Goal: Complete application form

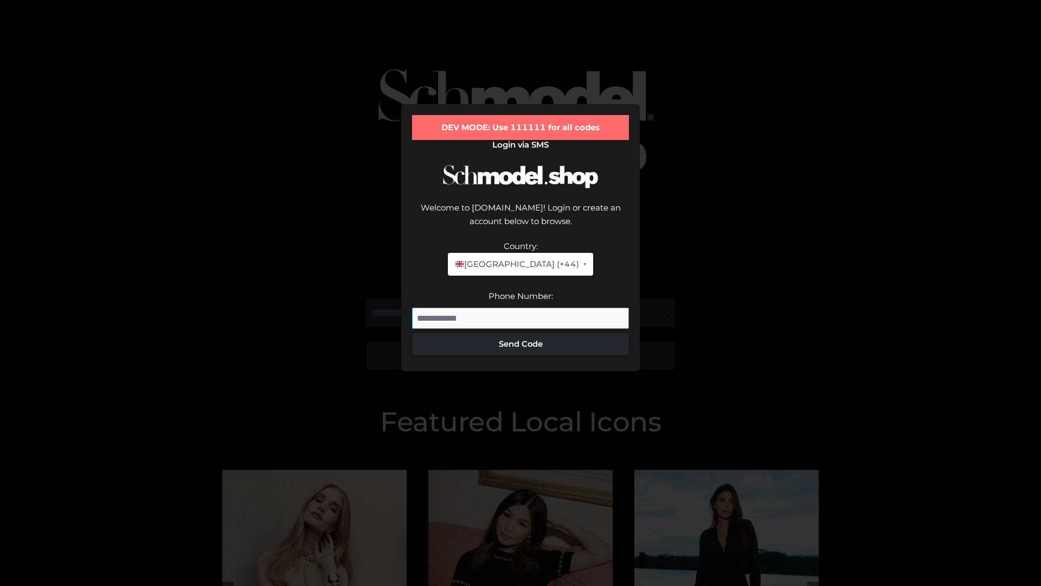
click at [521, 308] on input "Phone Number:" at bounding box center [520, 319] width 217 height 22
type input "**********"
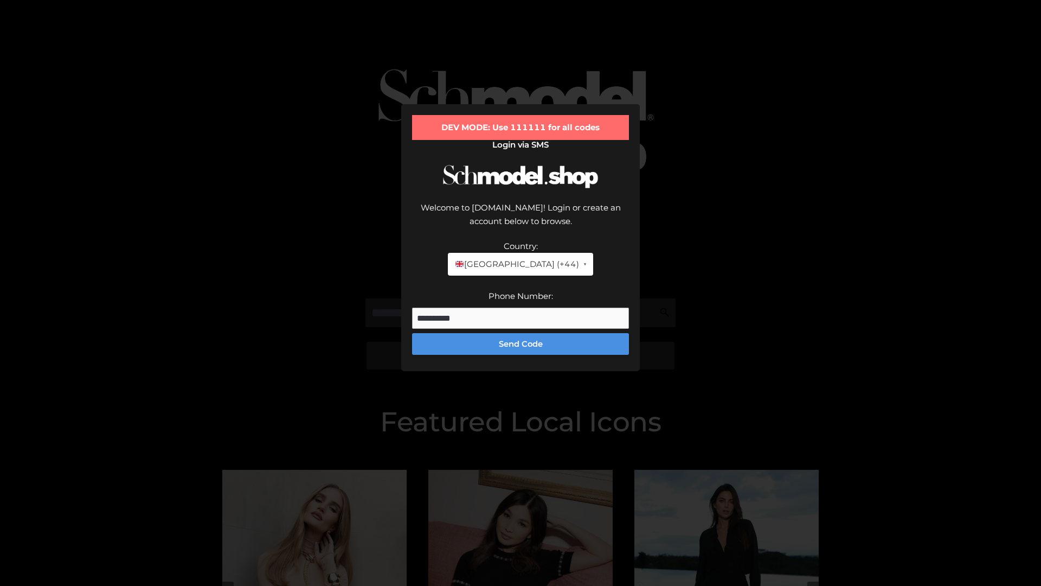
click at [521, 333] on button "Send Code" at bounding box center [520, 344] width 217 height 22
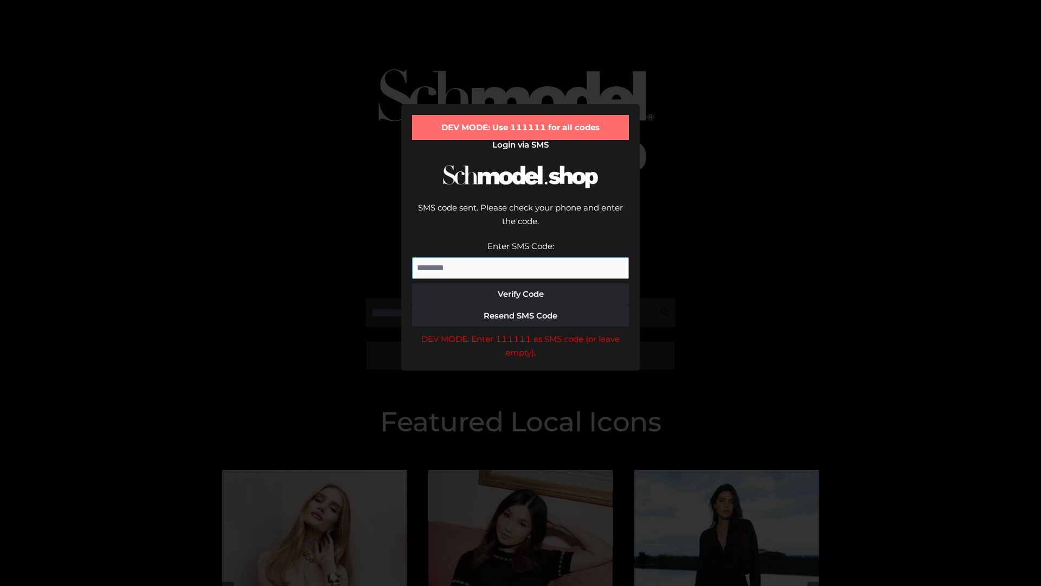
click at [521, 257] on input "Enter SMS Code:" at bounding box center [520, 268] width 217 height 22
type input "******"
click at [521, 283] on button "Verify Code" at bounding box center [520, 294] width 217 height 22
click at [521, 332] on div "DEV MODE: Enter 111111 as SMS code (or leave empty)." at bounding box center [520, 346] width 217 height 28
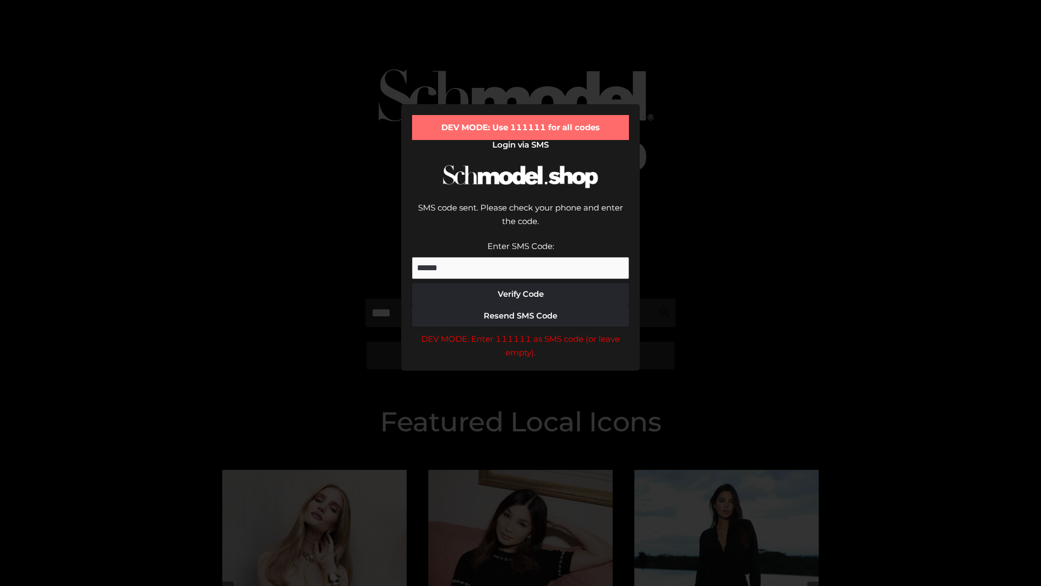
click at [521, 332] on div "DEV MODE: Enter 111111 as SMS code (or leave empty)." at bounding box center [520, 346] width 217 height 28
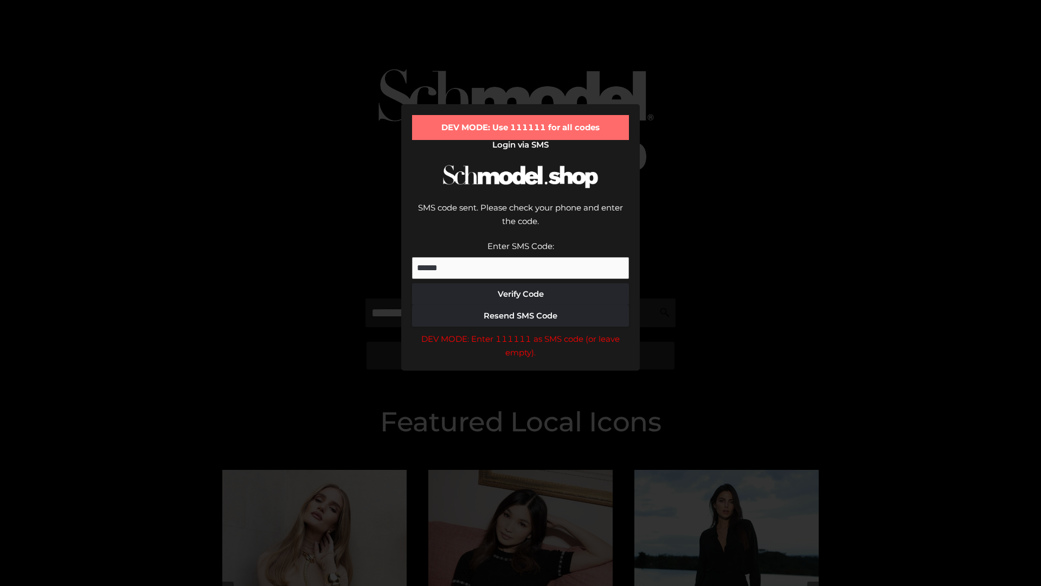
click at [521, 332] on div "DEV MODE: Enter 111111 as SMS code (or leave empty)." at bounding box center [520, 346] width 217 height 28
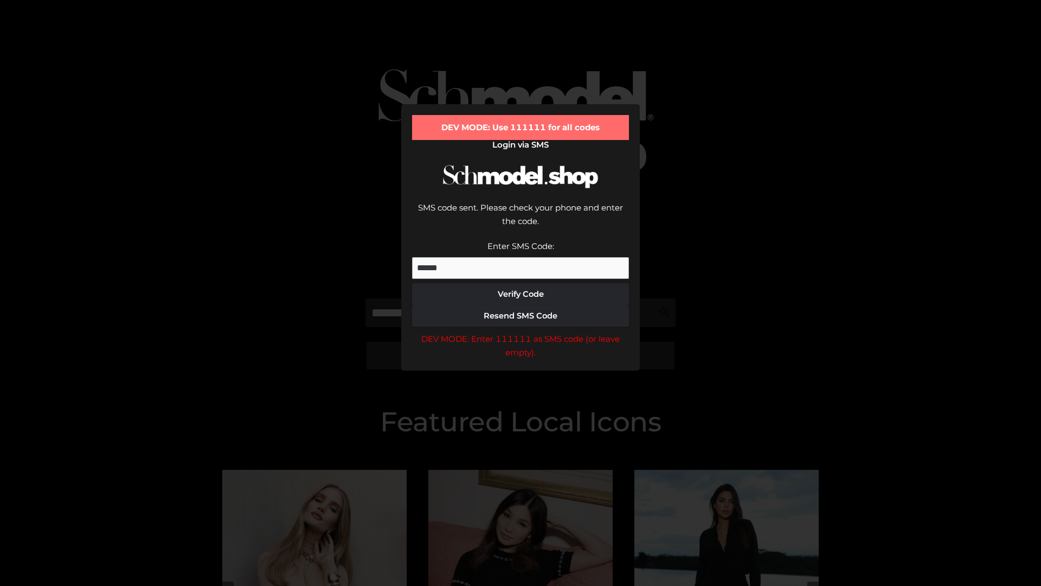
click at [521, 332] on div "DEV MODE: Enter 111111 as SMS code (or leave empty)." at bounding box center [520, 346] width 217 height 28
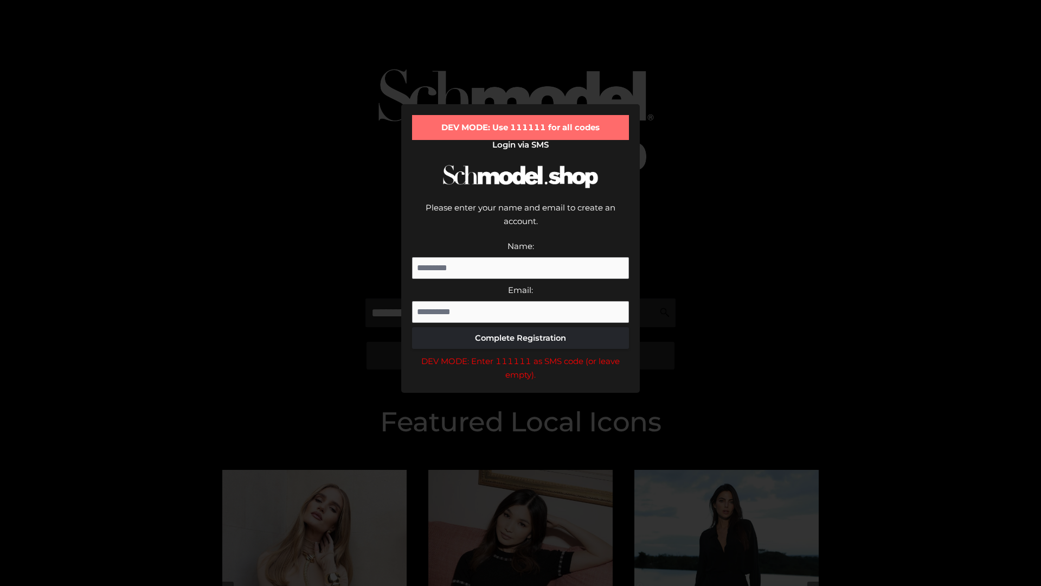
click at [521, 354] on div "DEV MODE: Enter 111111 as SMS code (or leave empty)." at bounding box center [520, 368] width 217 height 28
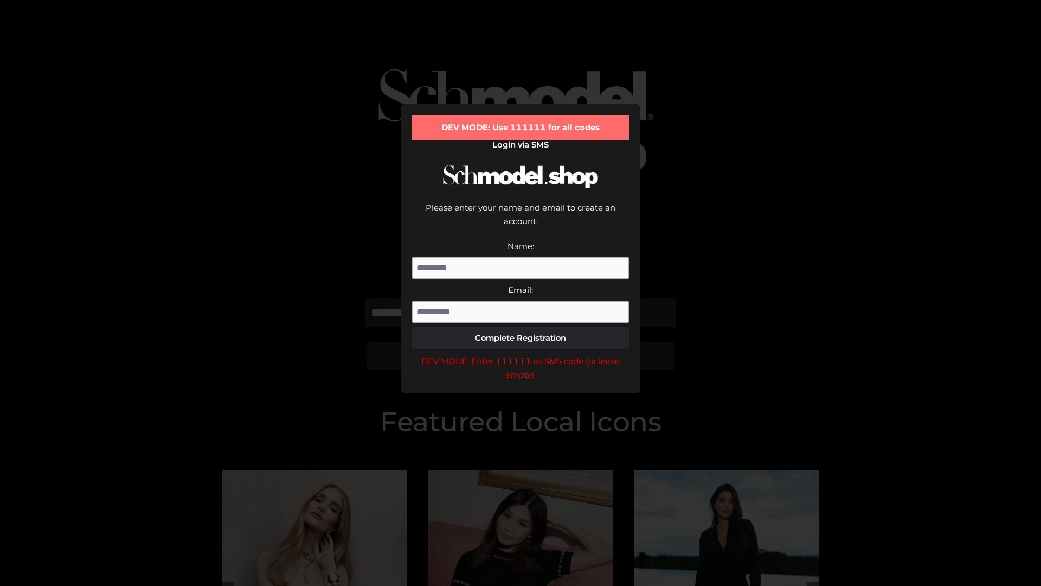
click at [521, 354] on div "DEV MODE: Enter 111111 as SMS code (or leave empty)." at bounding box center [520, 368] width 217 height 28
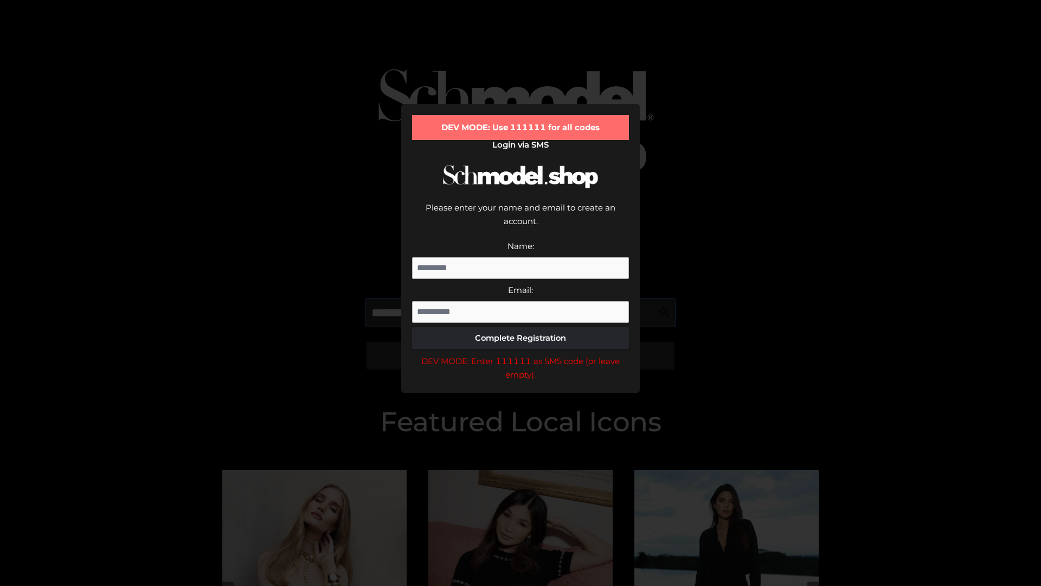
scroll to position [0, 16]
click at [521, 354] on div "DEV MODE: Enter 111111 as SMS code (or leave empty)." at bounding box center [520, 368] width 217 height 28
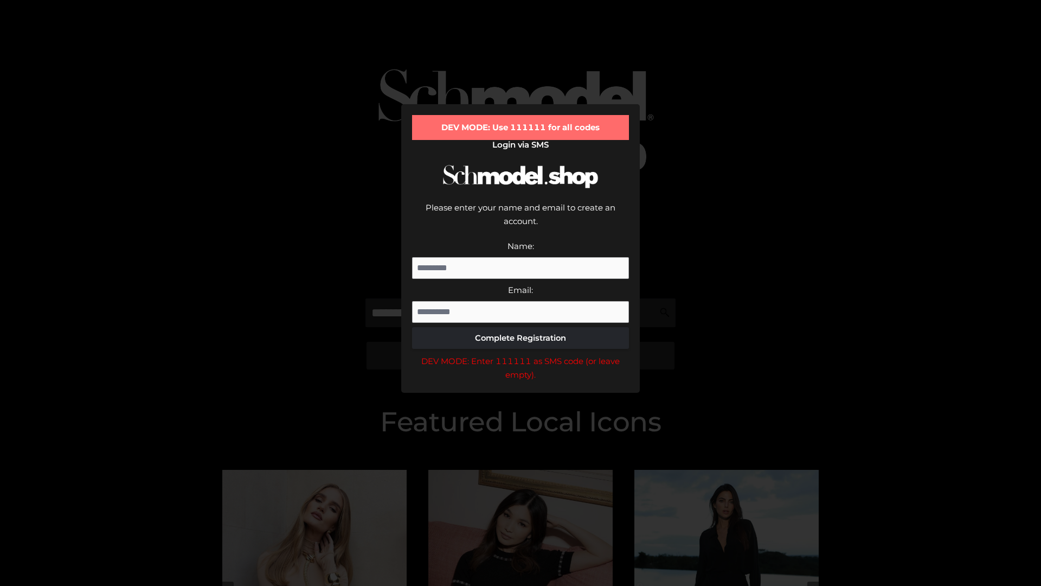
click at [521, 354] on div "DEV MODE: Enter 111111 as SMS code (or leave empty)." at bounding box center [520, 368] width 217 height 28
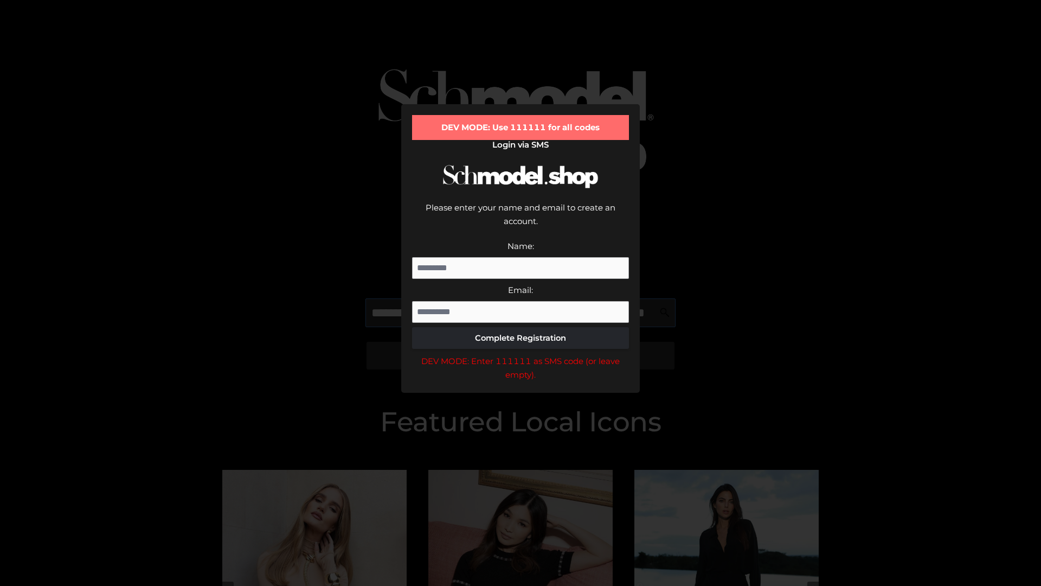
scroll to position [0, 79]
click at [521, 354] on div "DEV MODE: Enter 111111 as SMS code (or leave empty)." at bounding box center [520, 368] width 217 height 28
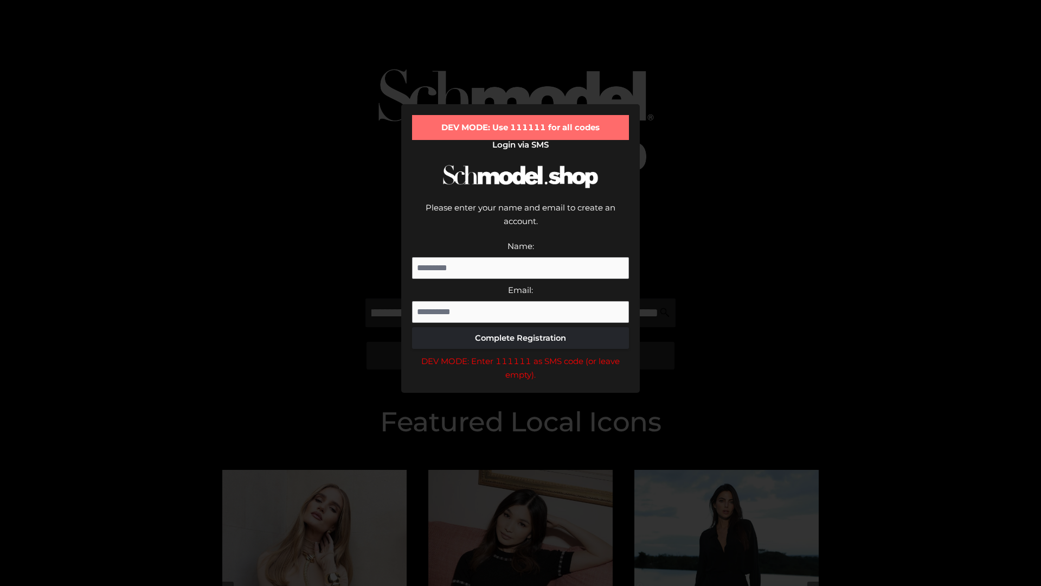
click at [521, 354] on div "DEV MODE: Enter 111111 as SMS code (or leave empty)." at bounding box center [520, 368] width 217 height 28
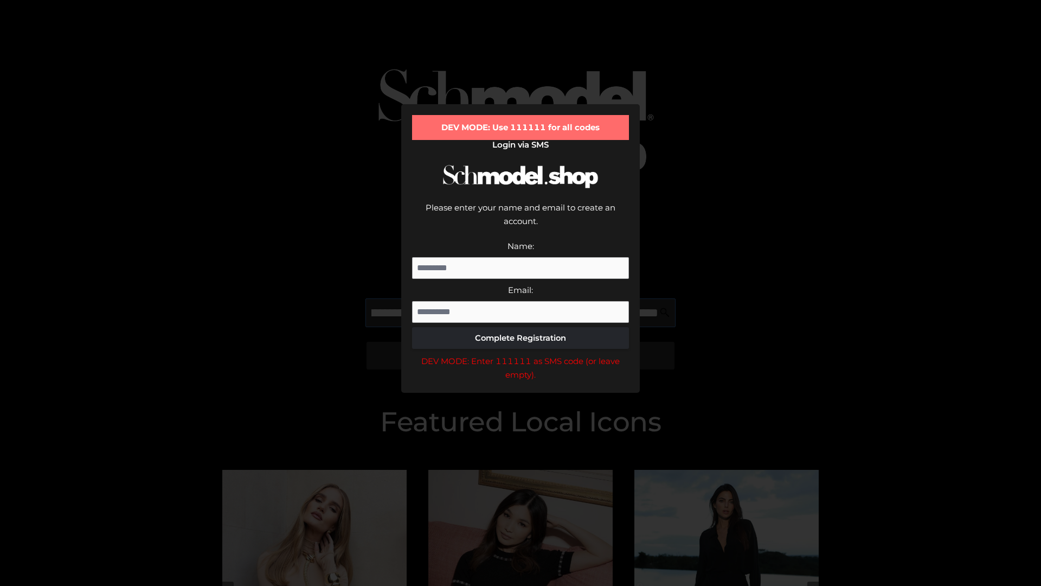
scroll to position [0, 145]
click at [521, 354] on div "DEV MODE: Enter 111111 as SMS code (or leave empty)." at bounding box center [520, 368] width 217 height 28
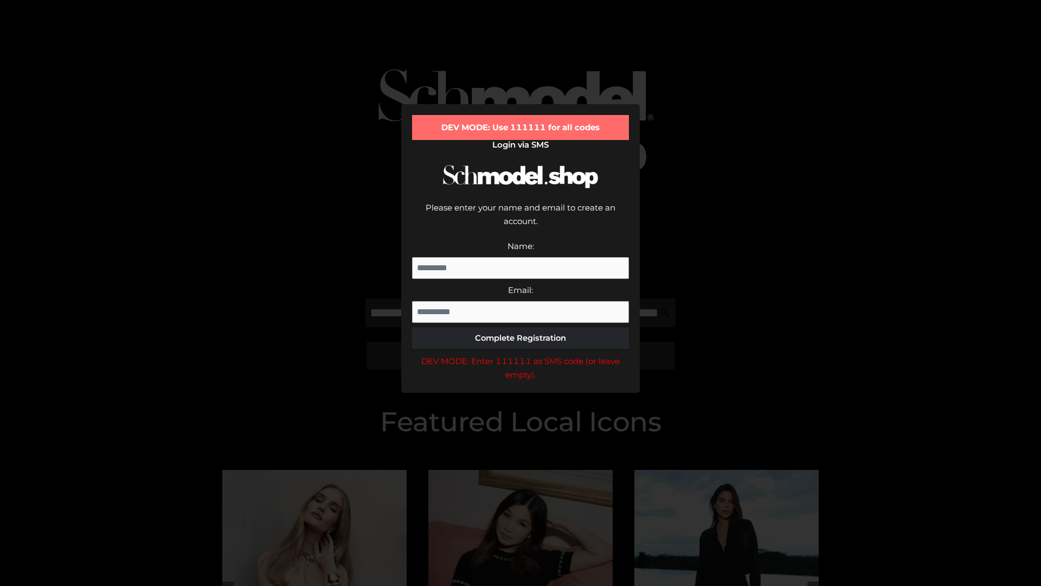
click at [521, 354] on div "DEV MODE: Enter 111111 as SMS code (or leave empty)." at bounding box center [520, 368] width 217 height 28
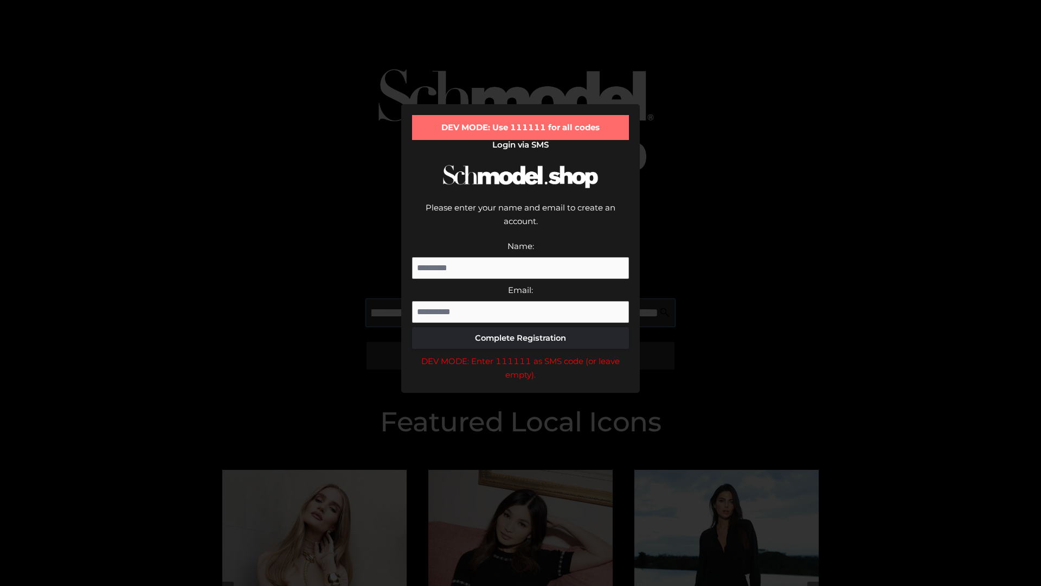
scroll to position [0, 213]
click at [521, 354] on div "DEV MODE: Enter 111111 as SMS code (or leave empty)." at bounding box center [520, 368] width 217 height 28
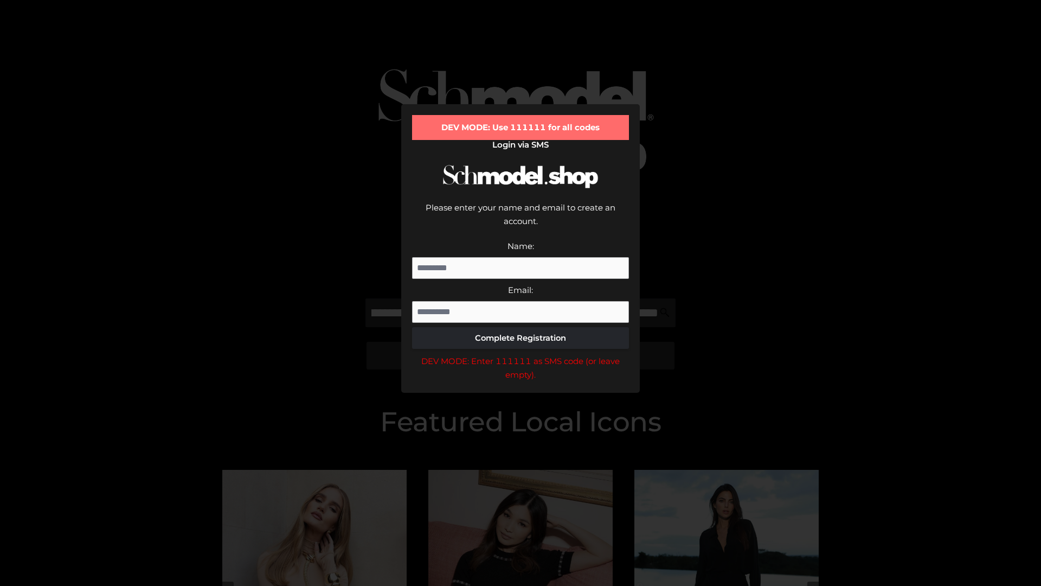
click at [521, 354] on div "DEV MODE: Enter 111111 as SMS code (or leave empty)." at bounding box center [520, 368] width 217 height 28
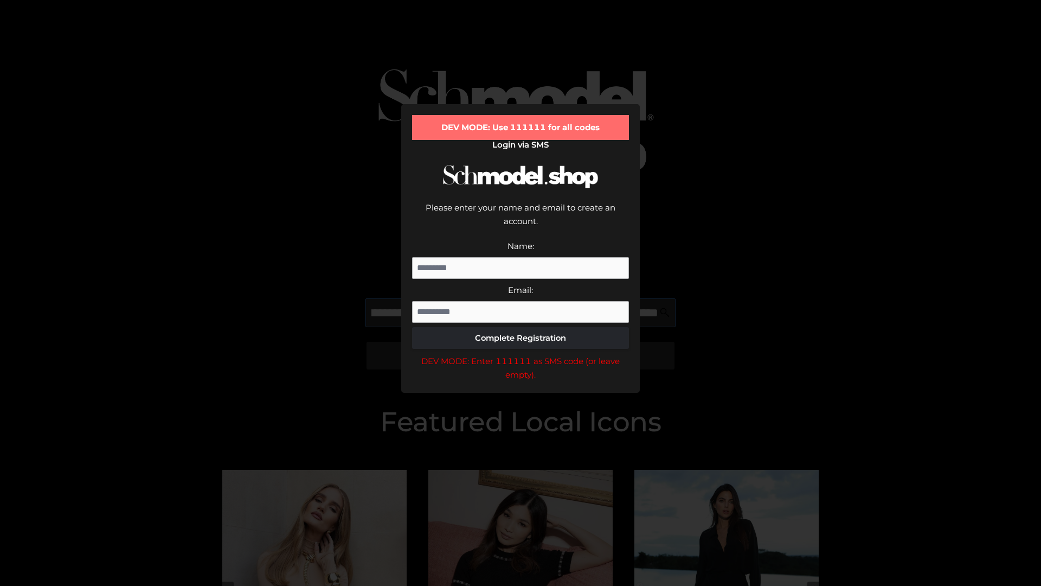
scroll to position [0, 276]
click at [521, 354] on div "DEV MODE: Enter 111111 as SMS code (or leave empty)." at bounding box center [520, 368] width 217 height 28
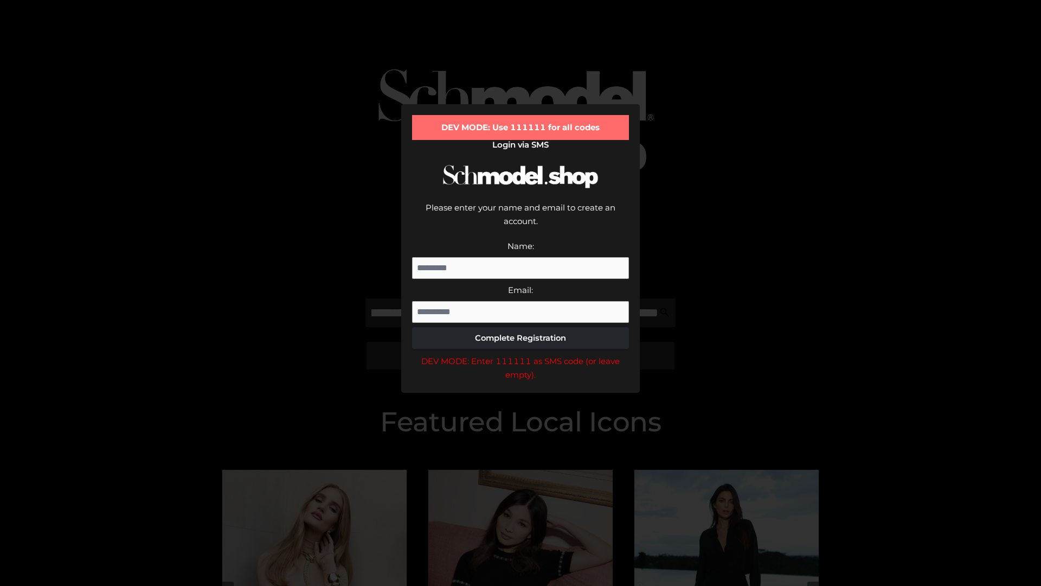
click at [521, 354] on div "DEV MODE: Enter 111111 as SMS code (or leave empty)." at bounding box center [520, 368] width 217 height 28
type input "**********"
